Goal: Information Seeking & Learning: Find specific page/section

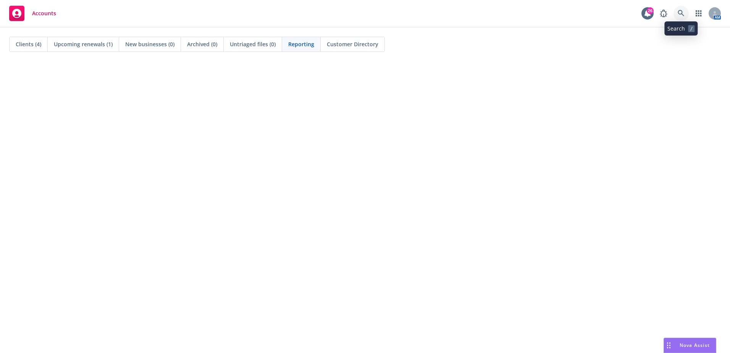
click at [687, 14] on link at bounding box center [681, 13] width 15 height 15
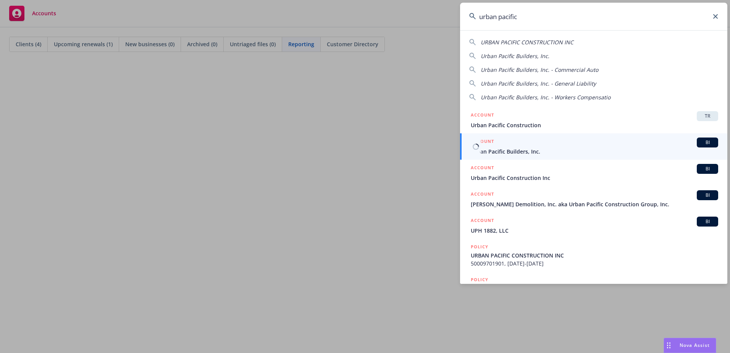
type input "urban pacific"
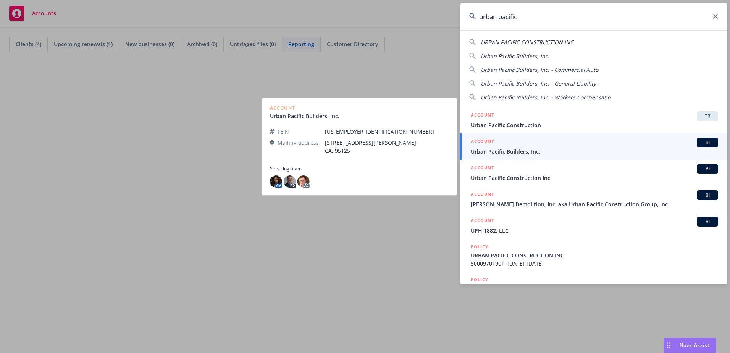
click at [547, 146] on div "ACCOUNT BI" at bounding box center [594, 142] width 247 height 10
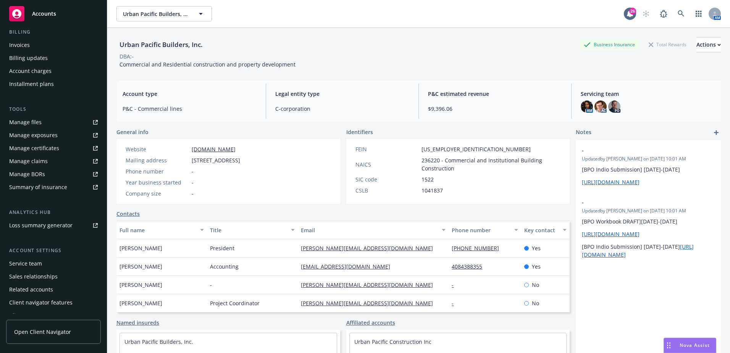
scroll to position [145, 0]
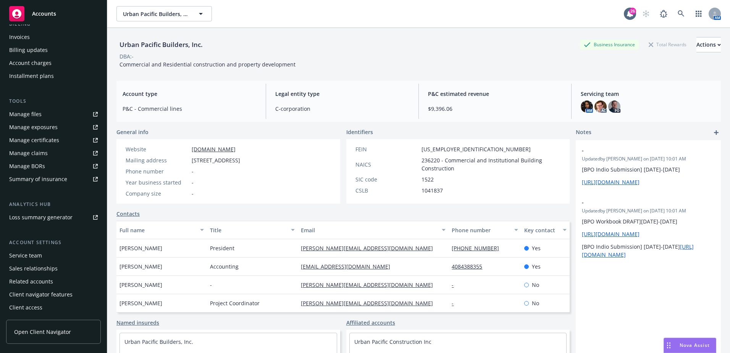
click at [42, 255] on div "Service team" at bounding box center [53, 255] width 89 height 12
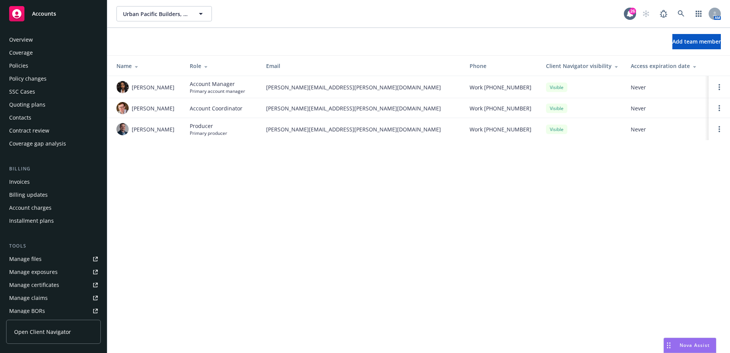
click at [36, 44] on div "Overview" at bounding box center [53, 40] width 89 height 12
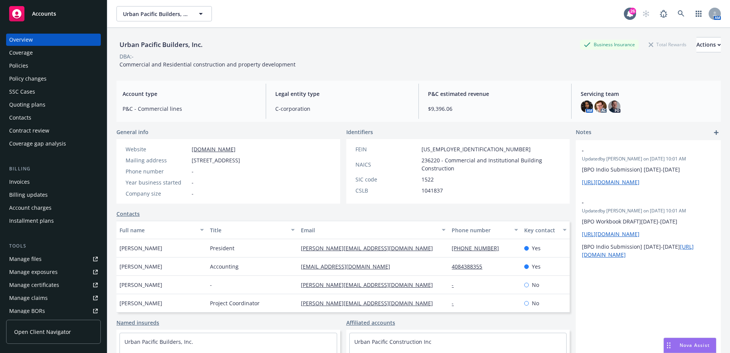
scroll to position [145, 0]
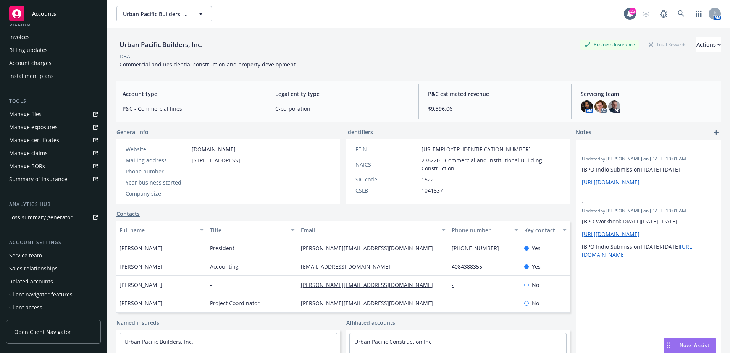
click at [37, 254] on div "Service team" at bounding box center [25, 255] width 33 height 12
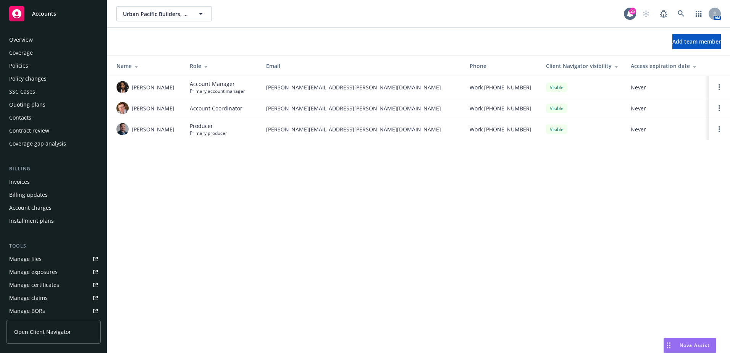
click at [38, 62] on div "Policies" at bounding box center [53, 66] width 89 height 12
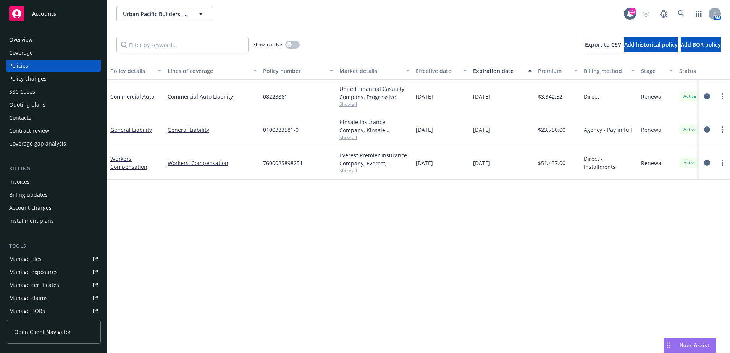
click at [47, 40] on div "Overview" at bounding box center [53, 40] width 89 height 12
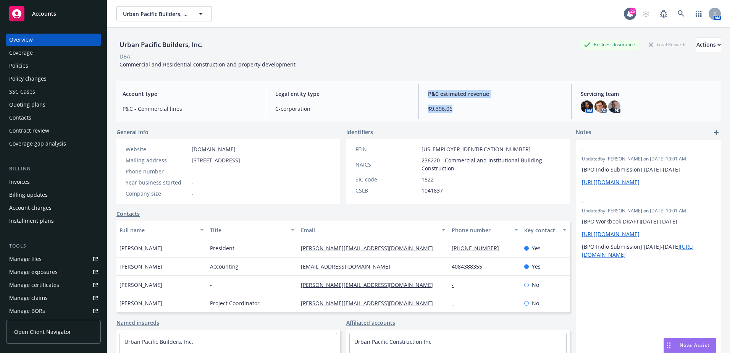
drag, startPoint x: 459, startPoint y: 111, endPoint x: 412, endPoint y: 108, distance: 47.0
click at [412, 108] on div "Account type P&C - Commercial lines Legal entity type C-corporation P&C estimat…" at bounding box center [418, 101] width 605 height 41
click at [291, 123] on div "Urban Pacific Builders, Inc. Business Insurance Total Rewards Actions DBA: - Co…" at bounding box center [418, 200] width 605 height 344
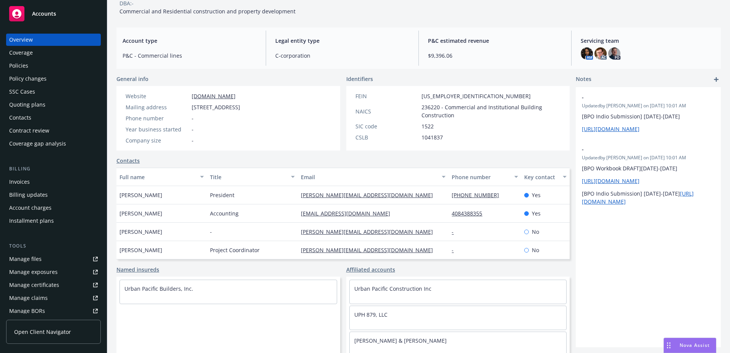
scroll to position [58, 0]
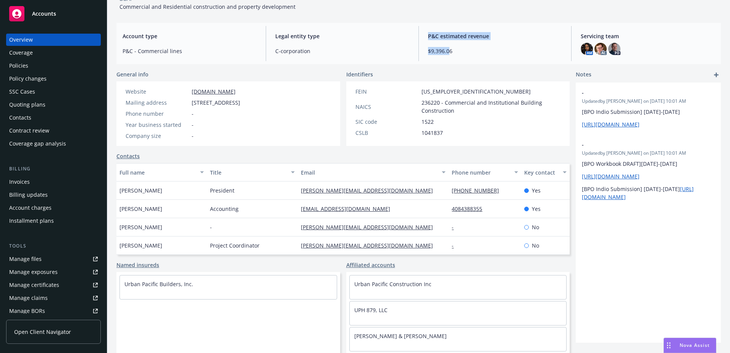
drag, startPoint x: 448, startPoint y: 48, endPoint x: 415, endPoint y: 49, distance: 32.5
click at [415, 49] on div "Account type P&C - Commercial lines Legal entity type C-corporation P&C estimat…" at bounding box center [418, 43] width 605 height 41
drag, startPoint x: 415, startPoint y: 49, endPoint x: 424, endPoint y: 62, distance: 16.5
click at [424, 62] on div "Account type P&C - Commercial lines Legal entity type C-corporation P&C estimat…" at bounding box center [418, 43] width 605 height 41
drag, startPoint x: 453, startPoint y: 55, endPoint x: 424, endPoint y: 53, distance: 29.9
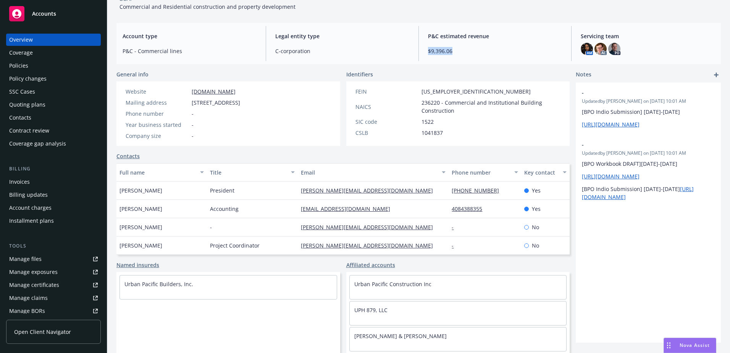
click at [424, 53] on div "P&C estimated revenue $9,396.06" at bounding box center [495, 43] width 146 height 35
click at [57, 69] on div "Policies" at bounding box center [53, 66] width 89 height 12
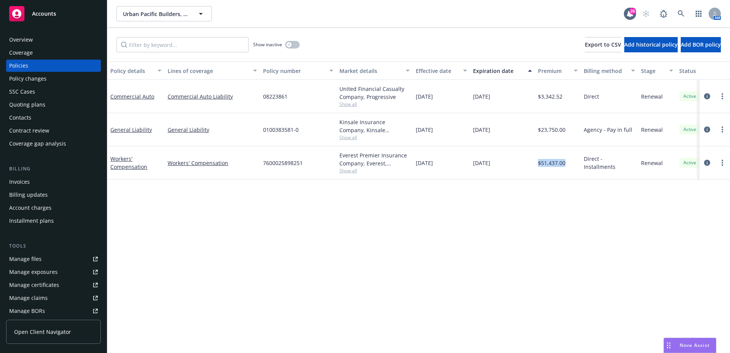
drag, startPoint x: 567, startPoint y: 163, endPoint x: 537, endPoint y: 165, distance: 29.9
click at [537, 165] on div "$51,437.00" at bounding box center [558, 162] width 46 height 33
drag, startPoint x: 537, startPoint y: 165, endPoint x: 535, endPoint y: 179, distance: 14.4
click at [535, 179] on div "07/11/2026" at bounding box center [502, 162] width 65 height 33
click at [31, 42] on div "Overview" at bounding box center [21, 40] width 24 height 12
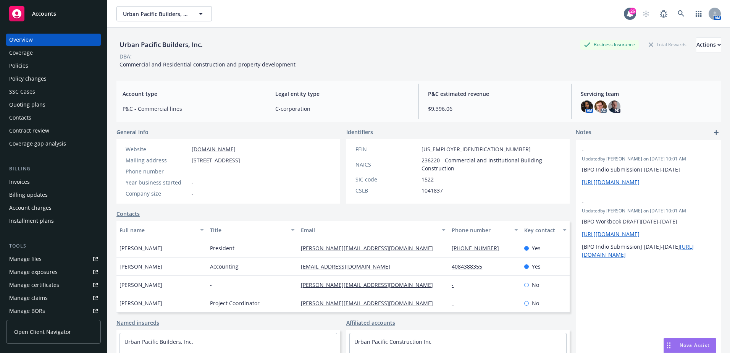
click at [70, 37] on div "Overview" at bounding box center [53, 40] width 89 height 12
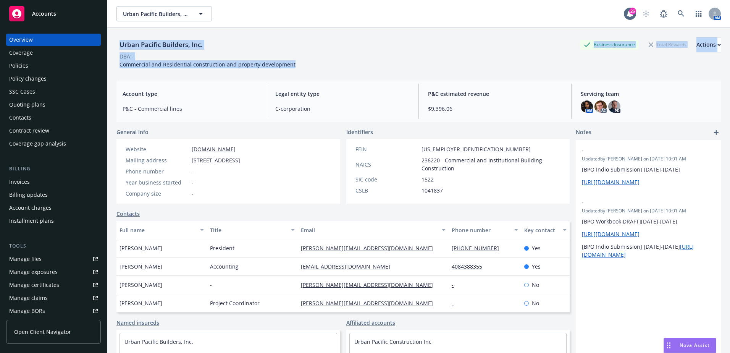
drag, startPoint x: 122, startPoint y: 47, endPoint x: 323, endPoint y: 70, distance: 202.2
click at [323, 70] on div "Urban Pacific Builders, Inc. Business Insurance Total Rewards Actions DBA: - Co…" at bounding box center [418, 51] width 605 height 47
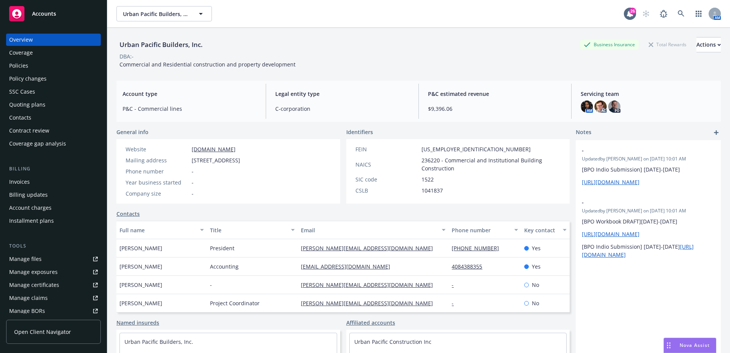
click at [323, 70] on div "Urban Pacific Builders, Inc. Business Insurance Total Rewards Actions DBA: - Co…" at bounding box center [418, 51] width 605 height 47
click at [298, 69] on div "Urban Pacific Builders, Inc. Business Insurance Total Rewards Actions DBA: - Co…" at bounding box center [418, 51] width 605 height 47
drag, startPoint x: 274, startPoint y: 94, endPoint x: 318, endPoint y: 114, distance: 48.2
click at [318, 114] on div "Legal entity type C-corporation" at bounding box center [342, 101] width 146 height 35
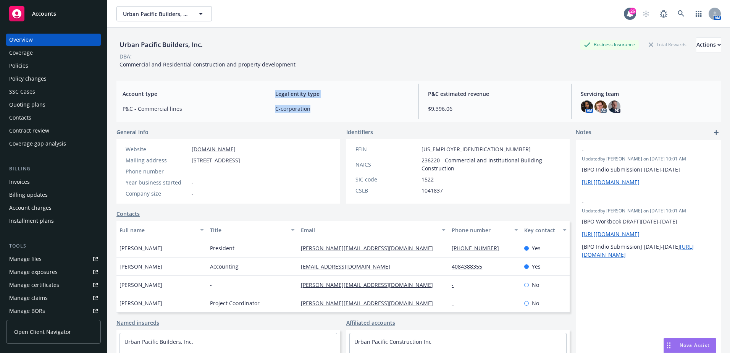
drag, startPoint x: 316, startPoint y: 114, endPoint x: 268, endPoint y: 82, distance: 57.9
click at [268, 82] on div "Account type P&C - Commercial lines Legal entity type C-corporation P&C estimat…" at bounding box center [418, 101] width 605 height 41
drag, startPoint x: 122, startPoint y: 94, endPoint x: 205, endPoint y: 105, distance: 84.5
click at [231, 122] on div "Urban Pacific Builders, Inc. Business Insurance Total Rewards Actions DBA: - Co…" at bounding box center [418, 200] width 605 height 344
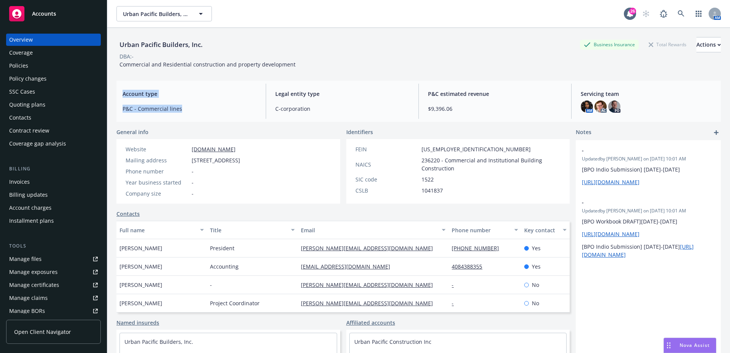
click at [205, 105] on span "P&C - Commercial lines" at bounding box center [190, 109] width 134 height 8
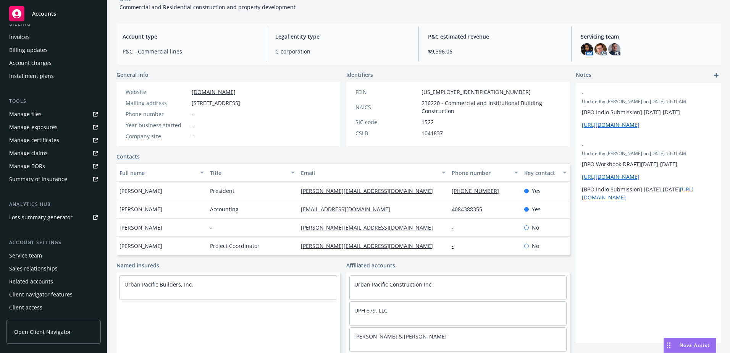
scroll to position [58, 0]
click at [28, 260] on div "Service team" at bounding box center [25, 255] width 33 height 12
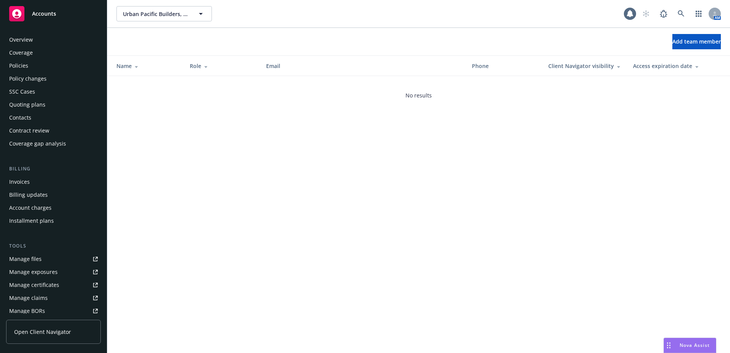
scroll to position [145, 0]
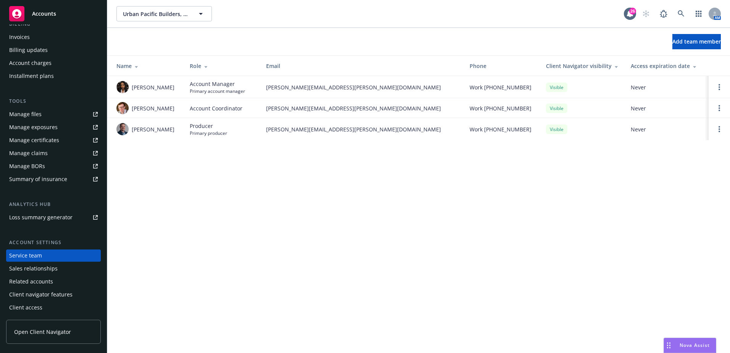
click at [422, 130] on span "[PERSON_NAME][EMAIL_ADDRESS][PERSON_NAME][DOMAIN_NAME]" at bounding box center [361, 129] width 191 height 8
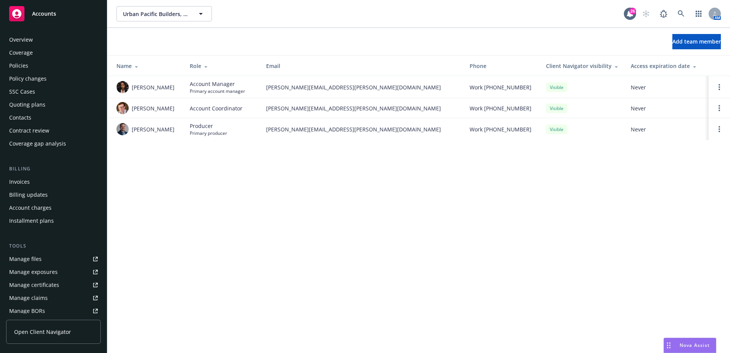
click at [53, 32] on div "Overview Coverage Policies Policy changes SSC Cases Quoting plans Contacts Cont…" at bounding box center [53, 188] width 107 height 328
click at [51, 37] on div "Overview" at bounding box center [53, 40] width 89 height 12
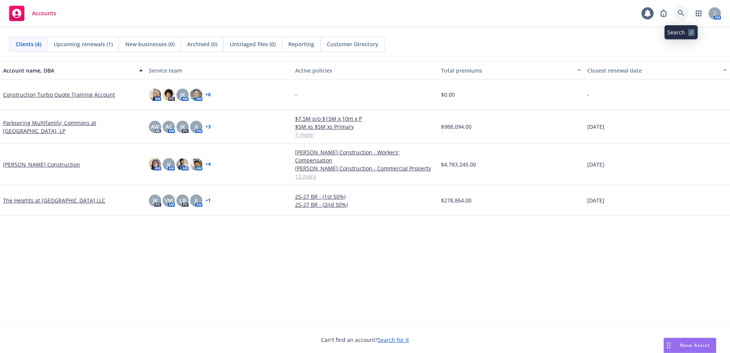
click at [679, 16] on icon at bounding box center [681, 13] width 7 height 7
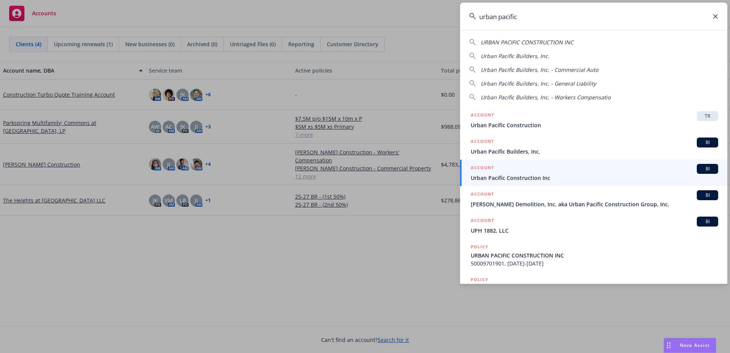
type input "urban pacific"
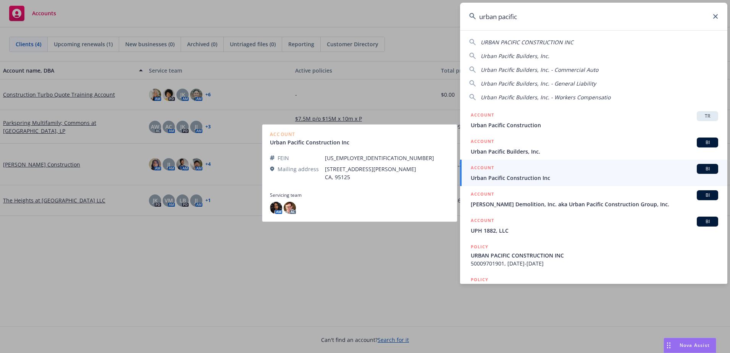
click at [558, 175] on span "Urban Pacific Construction Inc" at bounding box center [594, 178] width 247 height 8
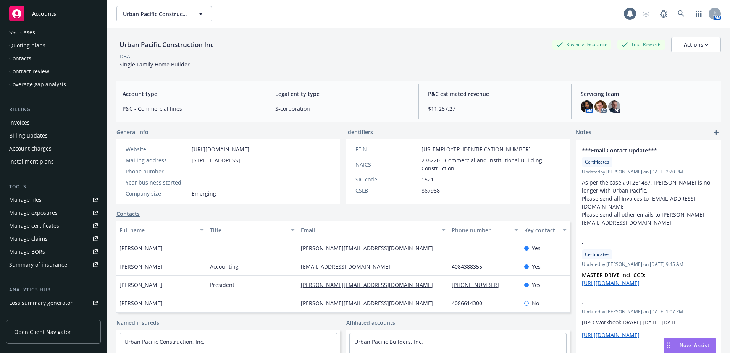
scroll to position [145, 0]
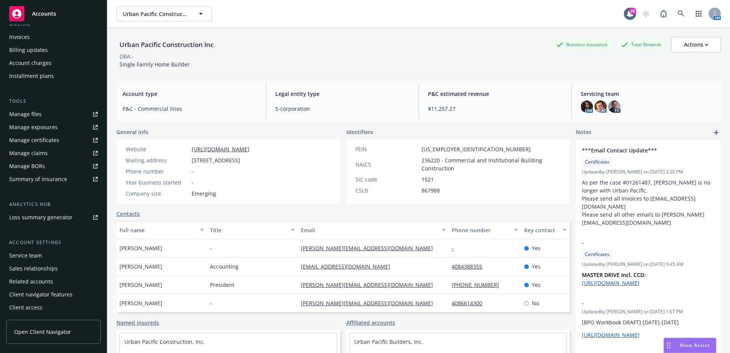
click at [39, 252] on div "Service team" at bounding box center [25, 255] width 33 height 12
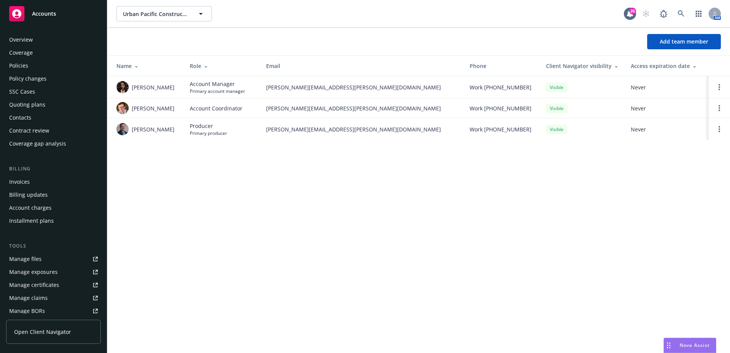
click at [54, 40] on div "Overview" at bounding box center [53, 40] width 89 height 12
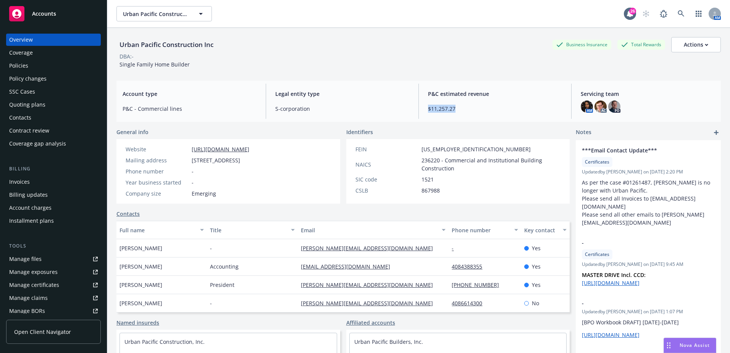
drag, startPoint x: 461, startPoint y: 110, endPoint x: 419, endPoint y: 107, distance: 42.2
click at [422, 107] on div "P&C estimated revenue $11,257.27" at bounding box center [495, 101] width 146 height 35
click at [443, 107] on span "$11,257.27" at bounding box center [495, 109] width 134 height 8
click at [444, 107] on span "$11,257.27" at bounding box center [495, 109] width 134 height 8
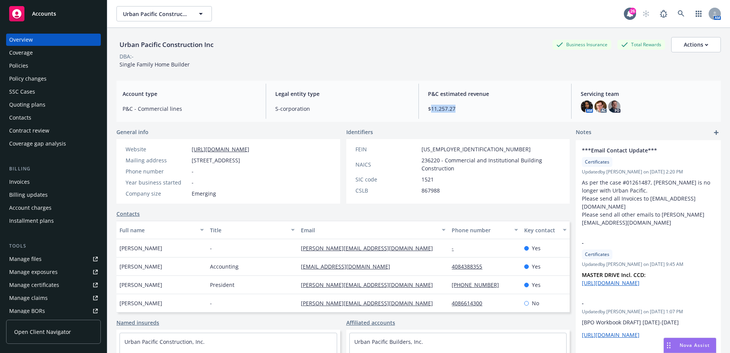
click at [444, 107] on span "$11,257.27" at bounding box center [495, 109] width 134 height 8
drag, startPoint x: 444, startPoint y: 107, endPoint x: 442, endPoint y: 112, distance: 4.8
click at [442, 112] on span "$11,257.27" at bounding box center [495, 109] width 134 height 8
click at [461, 110] on span "$11,257.27" at bounding box center [495, 109] width 134 height 8
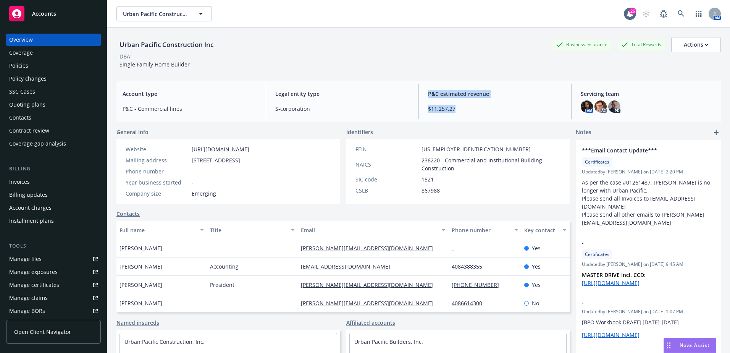
drag, startPoint x: 459, startPoint y: 111, endPoint x: 418, endPoint y: 92, distance: 45.1
click at [418, 92] on div "Account type P&C - Commercial lines Legal entity type S-corporation P&C estimat…" at bounding box center [418, 101] width 605 height 41
drag, startPoint x: 418, startPoint y: 92, endPoint x: 486, endPoint y: 122, distance: 74.1
click at [486, 122] on div "Urban Pacific Construction Inc Business Insurance Total Rewards Actions DBA: - …" at bounding box center [418, 200] width 605 height 344
drag, startPoint x: 422, startPoint y: 102, endPoint x: 414, endPoint y: 96, distance: 10.2
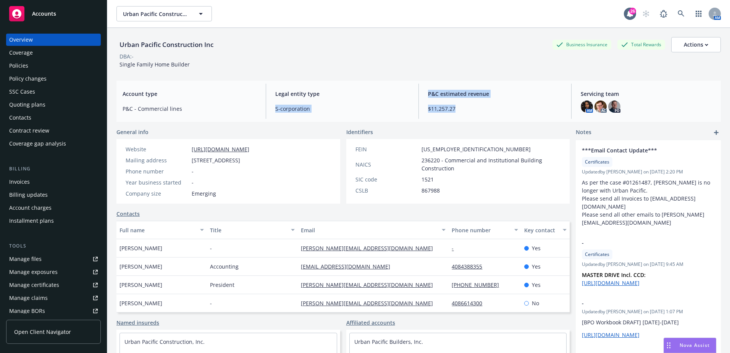
click at [414, 96] on div "Account type P&C - Commercial lines Legal entity type S-corporation P&C estimat…" at bounding box center [418, 101] width 605 height 41
drag, startPoint x: 414, startPoint y: 96, endPoint x: 459, endPoint y: 113, distance: 47.7
click at [459, 113] on div "P&C estimated revenue $11,257.27" at bounding box center [495, 101] width 146 height 35
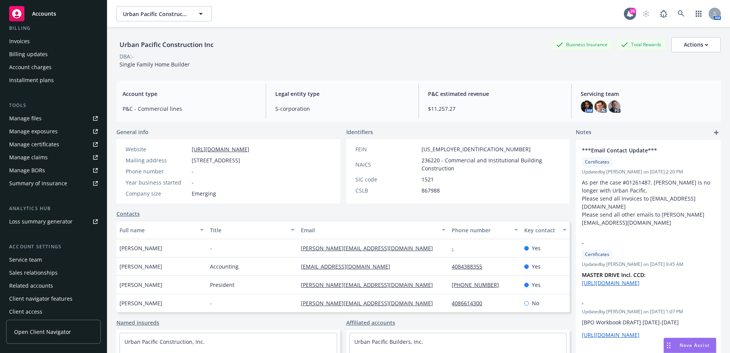
scroll to position [145, 0]
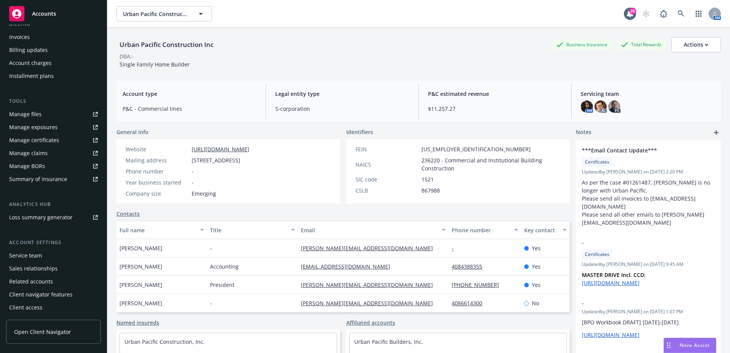
click at [50, 254] on div "Service team" at bounding box center [53, 255] width 89 height 12
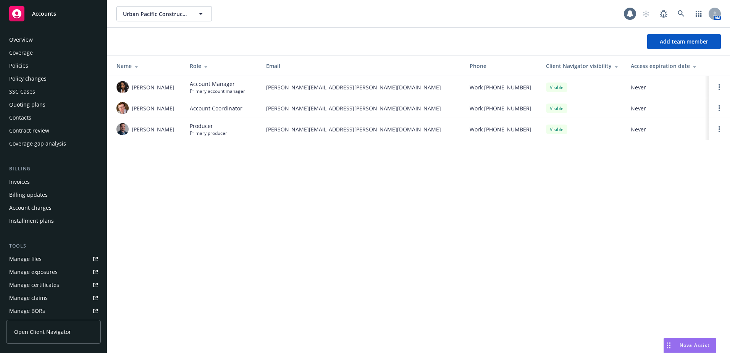
scroll to position [145, 0]
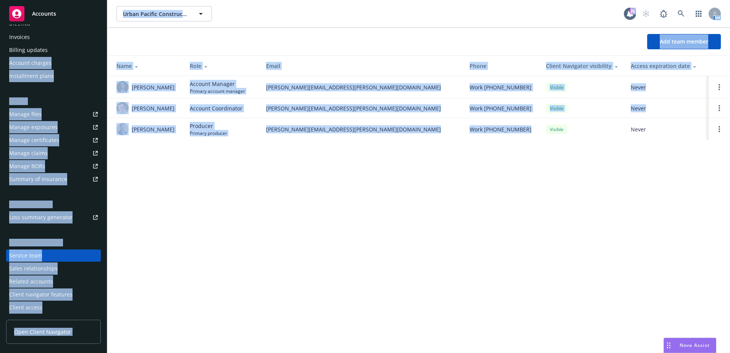
drag, startPoint x: 522, startPoint y: 125, endPoint x: 104, endPoint y: 56, distance: 423.8
click at [104, 56] on div "Accounts Overview Coverage Policies Policy changes SSC Cases Quoting plans Cont…" at bounding box center [365, 176] width 730 height 353
drag, startPoint x: 104, startPoint y: 56, endPoint x: 328, endPoint y: 160, distance: 246.9
click at [328, 160] on div "Urban Pacific Construction Inc Urban Pacific Construction Inc 26 AM Add team me…" at bounding box center [418, 176] width 623 height 353
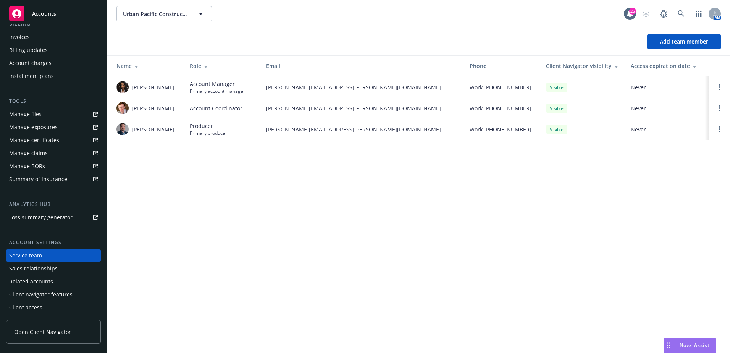
click at [229, 106] on span "Account Coordinator" at bounding box center [216, 108] width 53 height 8
drag, startPoint x: 229, startPoint y: 106, endPoint x: 226, endPoint y: 112, distance: 6.3
click at [226, 112] on span "Account Coordinator" at bounding box center [216, 108] width 53 height 8
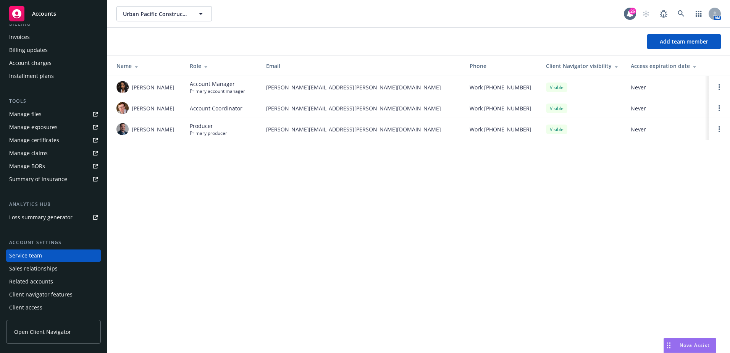
click at [226, 110] on span "Account Coordinator" at bounding box center [216, 108] width 53 height 8
click at [207, 228] on div "Urban Pacific Construction Inc Urban Pacific Construction Inc 26 AM Add team me…" at bounding box center [418, 176] width 623 height 353
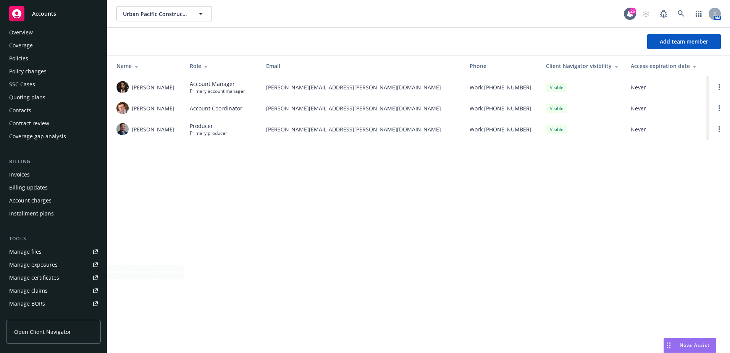
scroll to position [0, 0]
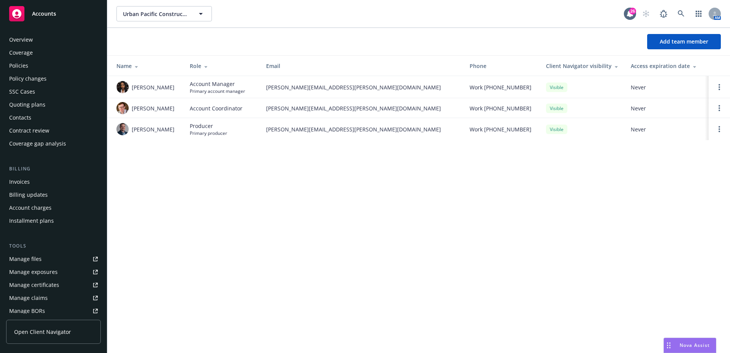
click at [57, 38] on div "Overview" at bounding box center [53, 40] width 89 height 12
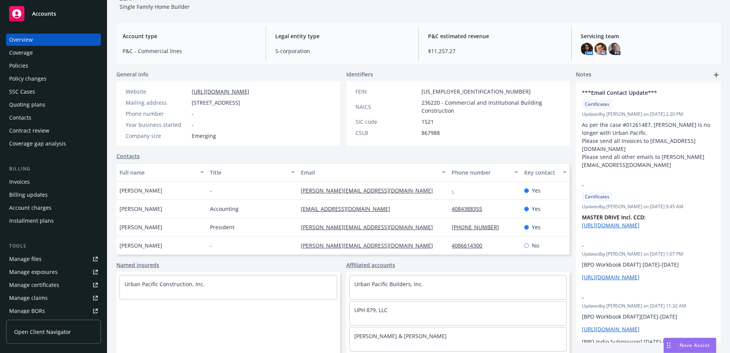
click at [41, 68] on div "Policies" at bounding box center [53, 66] width 89 height 12
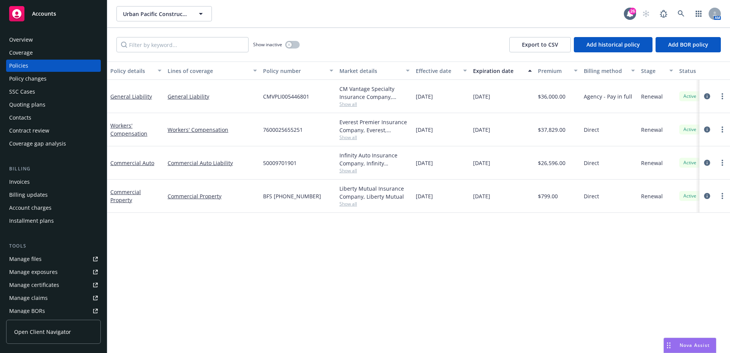
click at [43, 41] on div "Overview" at bounding box center [53, 40] width 89 height 12
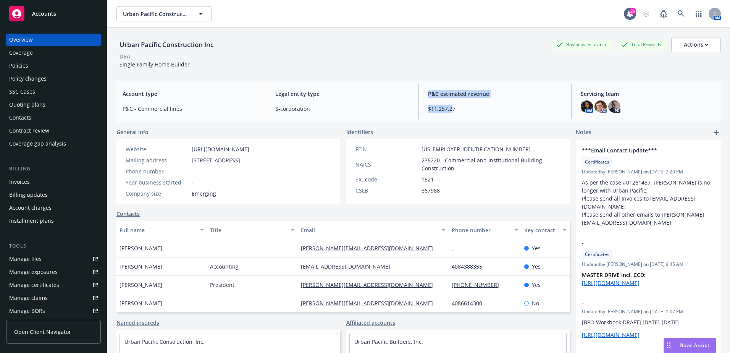
drag, startPoint x: 450, startPoint y: 109, endPoint x: 414, endPoint y: 106, distance: 35.7
click at [414, 106] on div "Account type P&C - Commercial lines Legal entity type S-corporation P&C estimat…" at bounding box center [418, 101] width 605 height 41
drag, startPoint x: 414, startPoint y: 106, endPoint x: 463, endPoint y: 116, distance: 49.5
click at [467, 116] on div "P&C estimated revenue $11,257.27" at bounding box center [495, 101] width 146 height 35
